Goal: Information Seeking & Learning: Check status

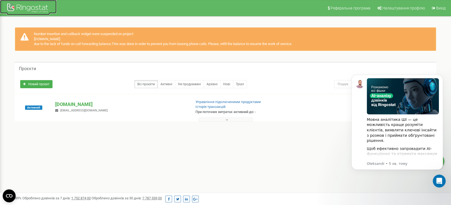
click at [11, 8] on div at bounding box center [28, 8] width 43 height 13
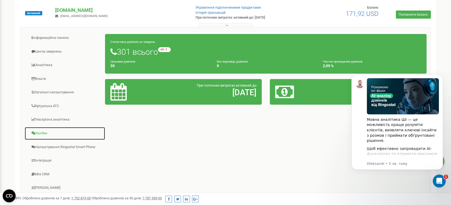
click at [47, 133] on link "Колбек" at bounding box center [65, 133] width 81 height 13
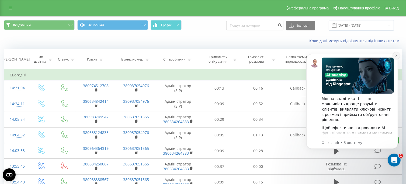
click at [397, 56] on icon "Dismiss notification" at bounding box center [396, 55] width 2 height 2
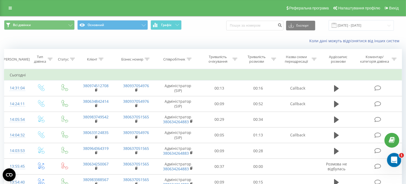
click at [392, 160] on icon "Відкрити програму для спілкування Intercom" at bounding box center [393, 159] width 9 height 9
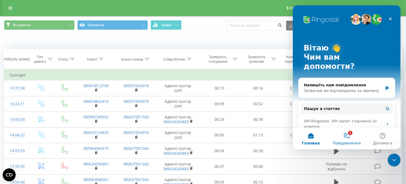
click at [350, 139] on button "1 Повідомлення" at bounding box center [347, 139] width 36 height 22
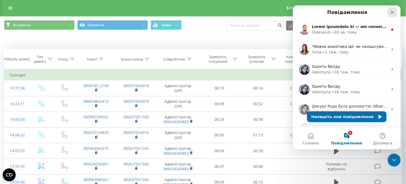
click at [394, 14] on icon "Закрити" at bounding box center [392, 12] width 4 height 4
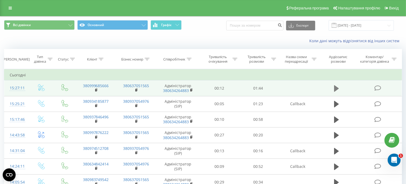
click at [338, 87] on icon at bounding box center [336, 89] width 5 height 8
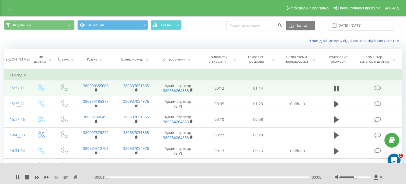
click at [177, 180] on div "- 00:01 00:00 00:00" at bounding box center [208, 177] width 228 height 5
click at [337, 87] on icon at bounding box center [336, 89] width 5 height 8
